Goal: Transaction & Acquisition: Purchase product/service

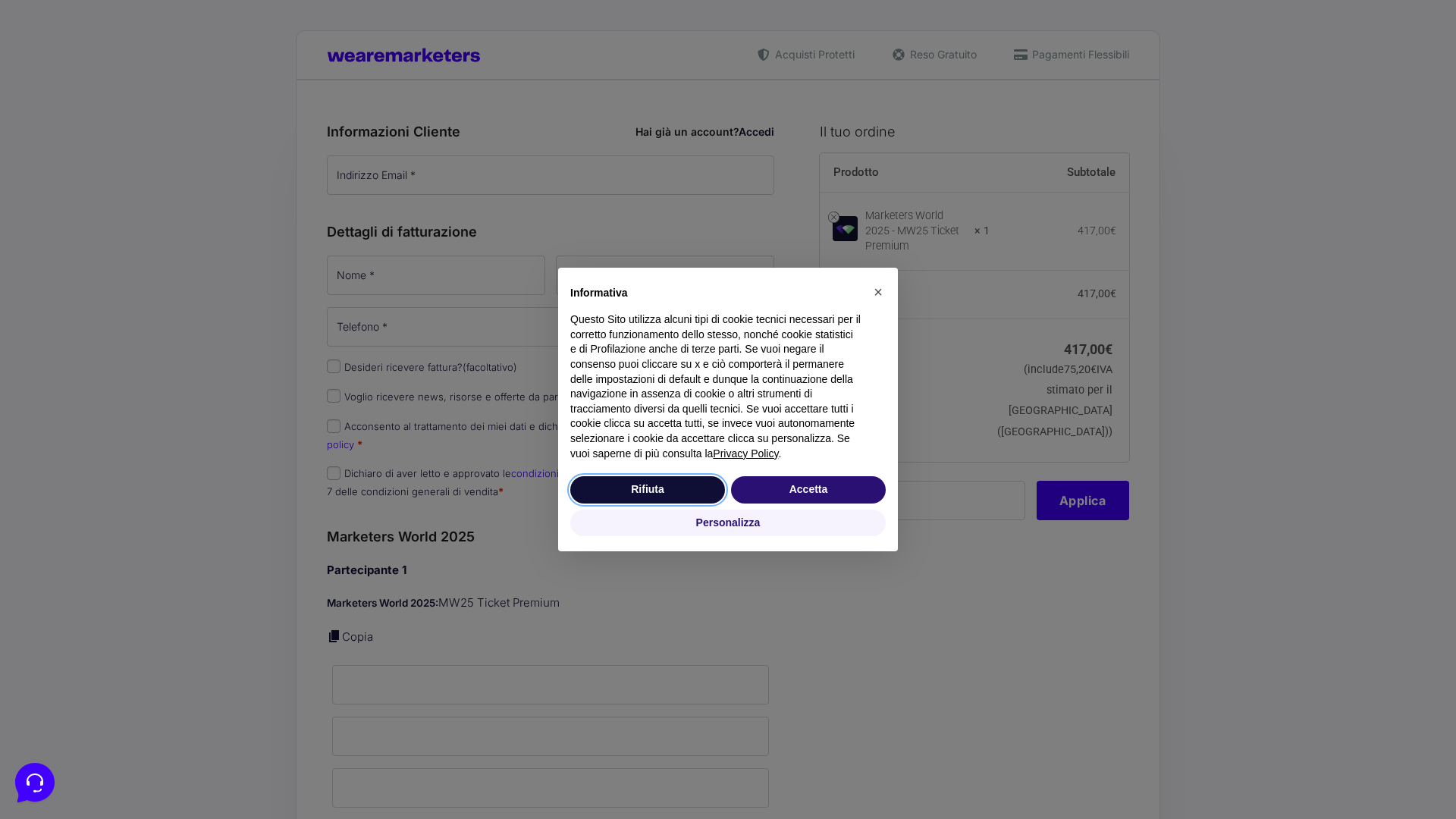
click at [648, 490] on button "Rifiuta" at bounding box center [648, 490] width 155 height 28
